Goal: Information Seeking & Learning: Learn about a topic

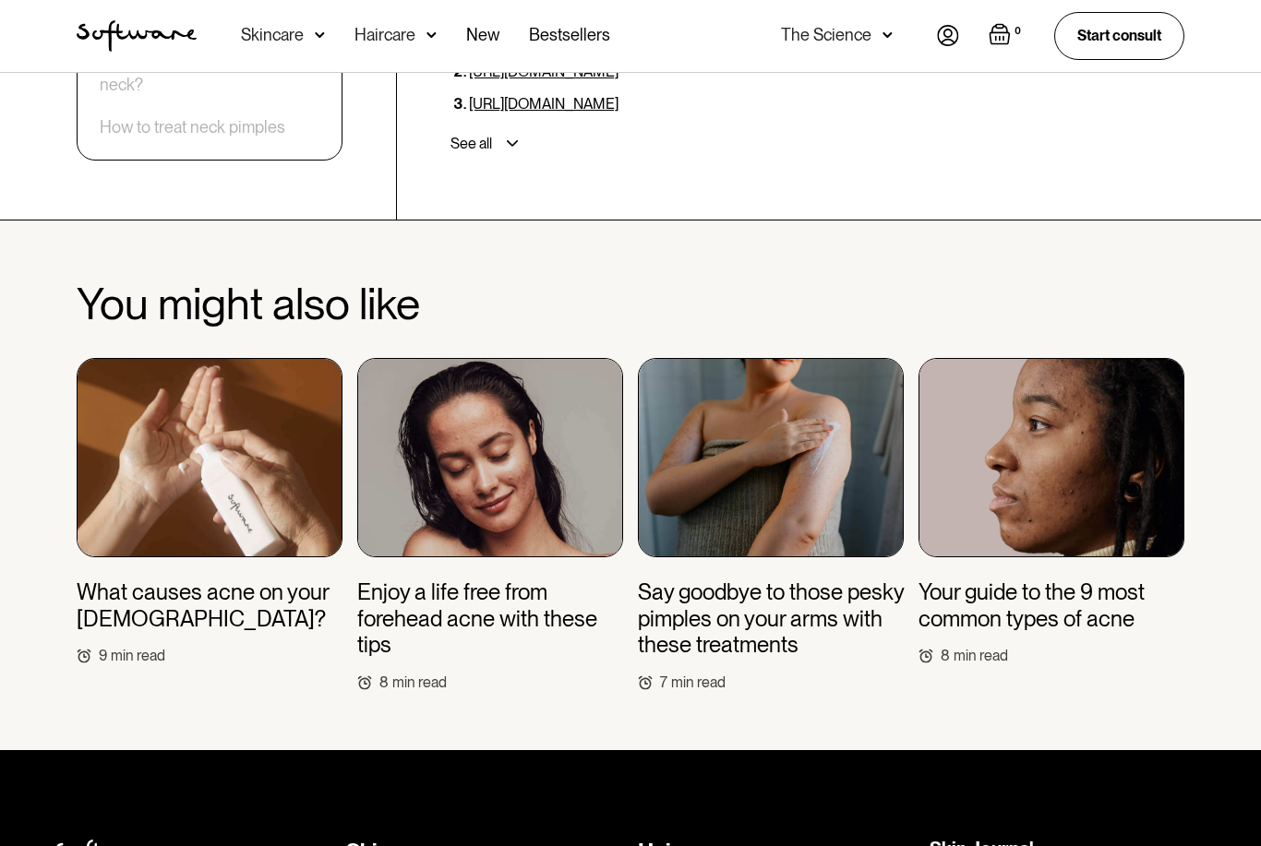
scroll to position [5576, 0]
click at [725, 580] on h3 "Say goodbye to those pesky pimples on your arms with these treatments" at bounding box center [771, 619] width 266 height 79
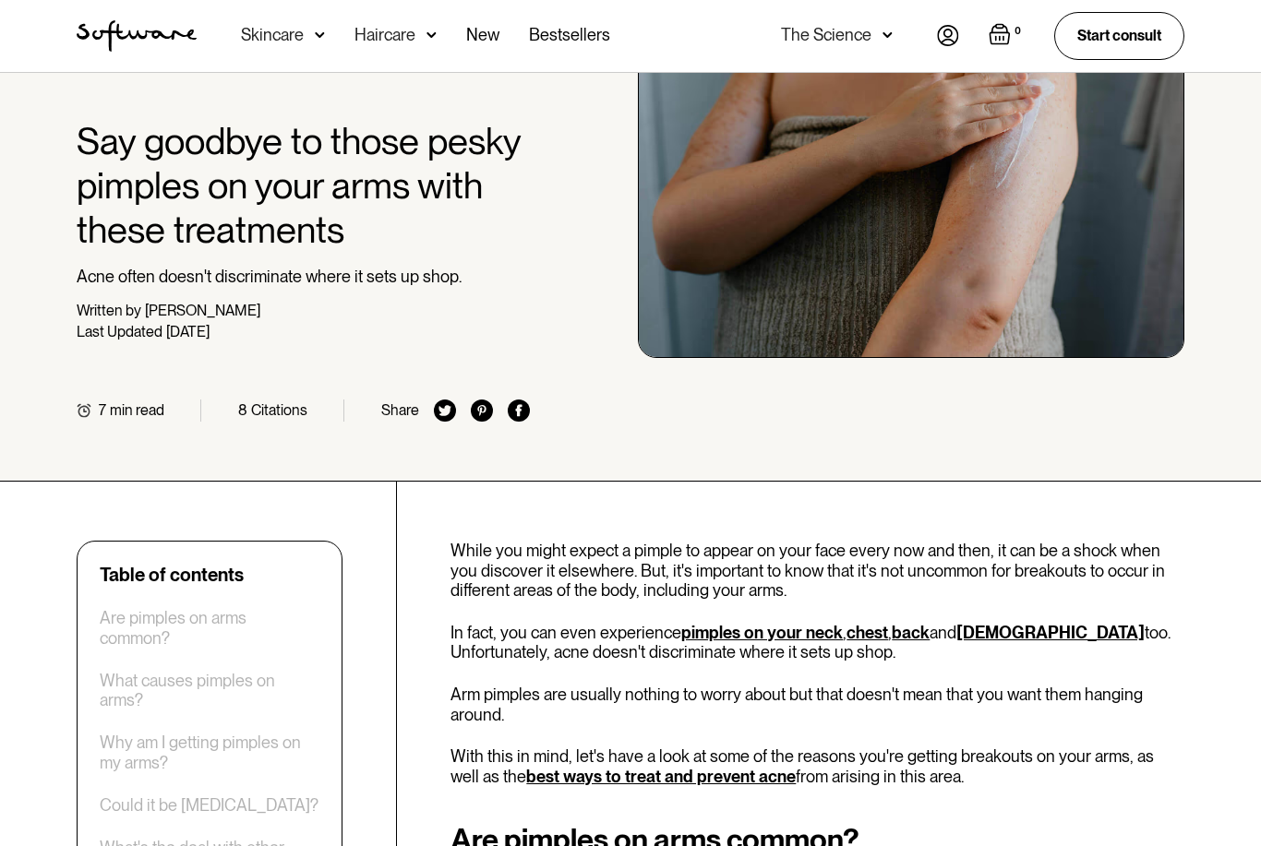
scroll to position [200, 0]
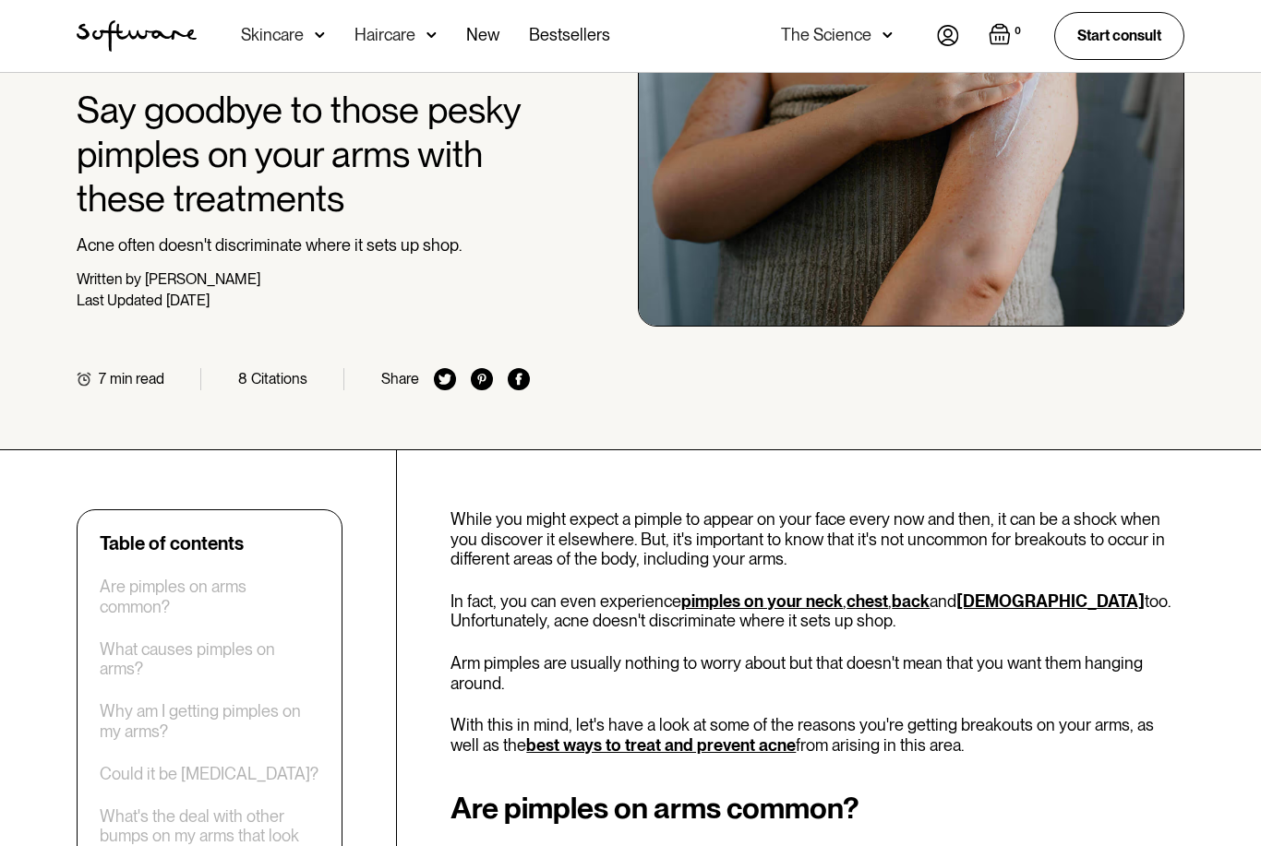
click at [996, 604] on link "[DEMOGRAPHIC_DATA]" at bounding box center [1050, 601] width 188 height 19
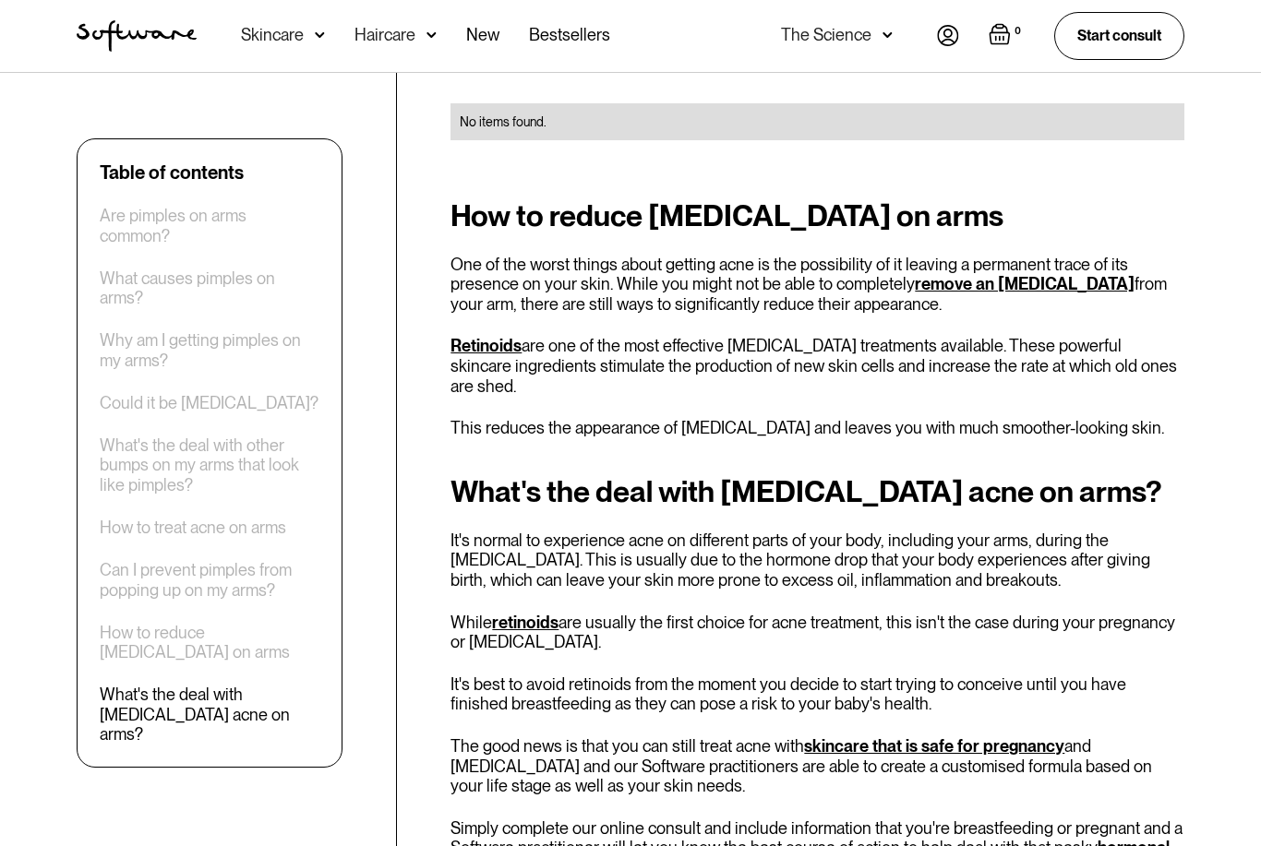
scroll to position [4445, 0]
